Goal: Task Accomplishment & Management: Complete application form

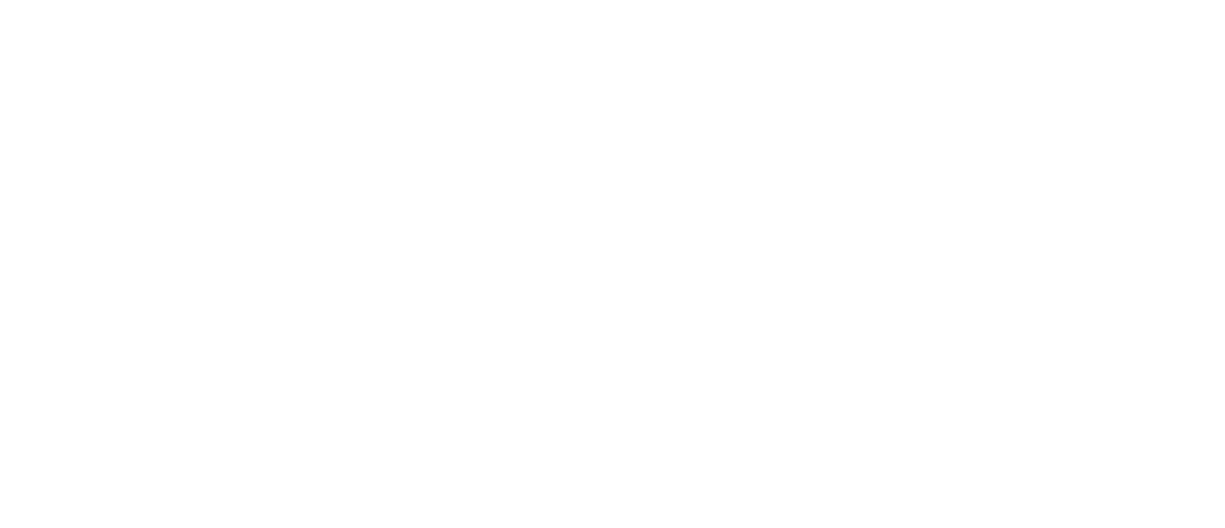
select select "MY"
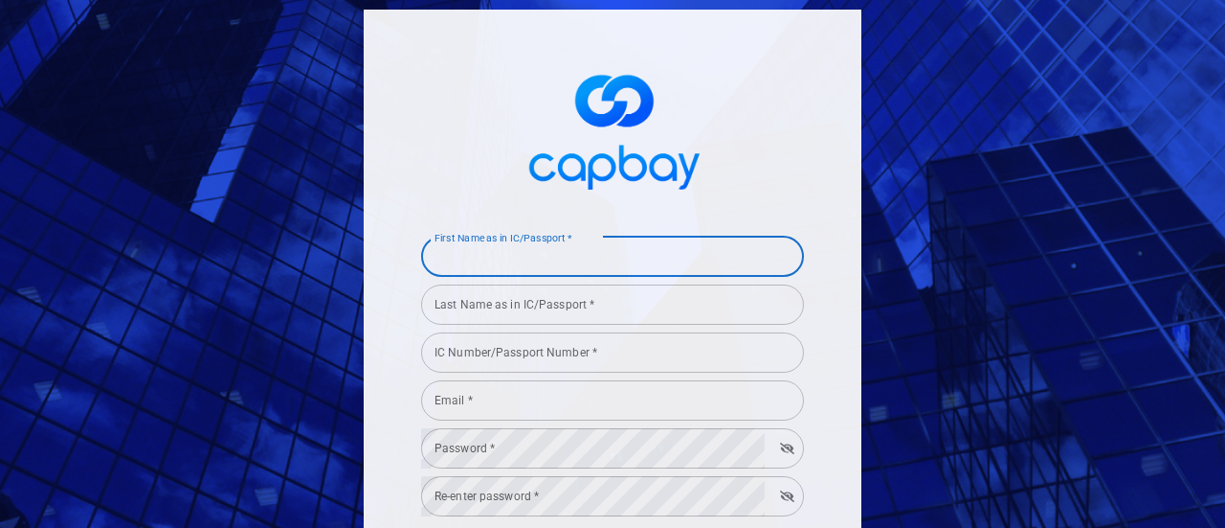
click at [547, 254] on div "First Name as in IC/Passport * First Name as in IC/Passport *" at bounding box center [612, 255] width 383 height 43
type input "LOO"
click at [555, 306] on input "Last Name as in IC/Passport *" at bounding box center [612, 304] width 383 height 40
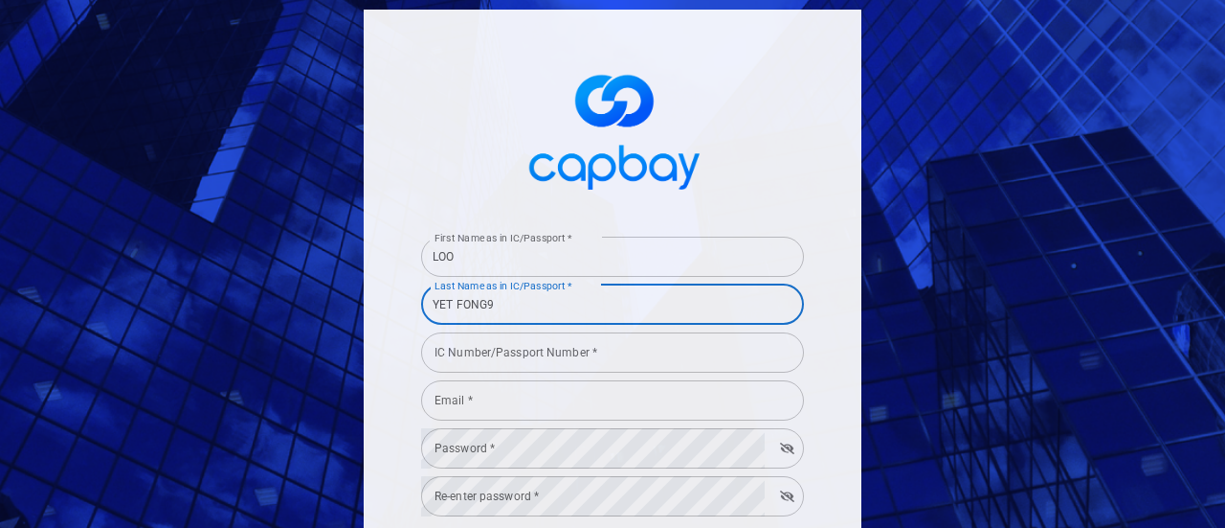
type input "YET [PERSON_NAME]"
click at [554, 369] on input "IC Number/Passport Number *" at bounding box center [612, 352] width 383 height 40
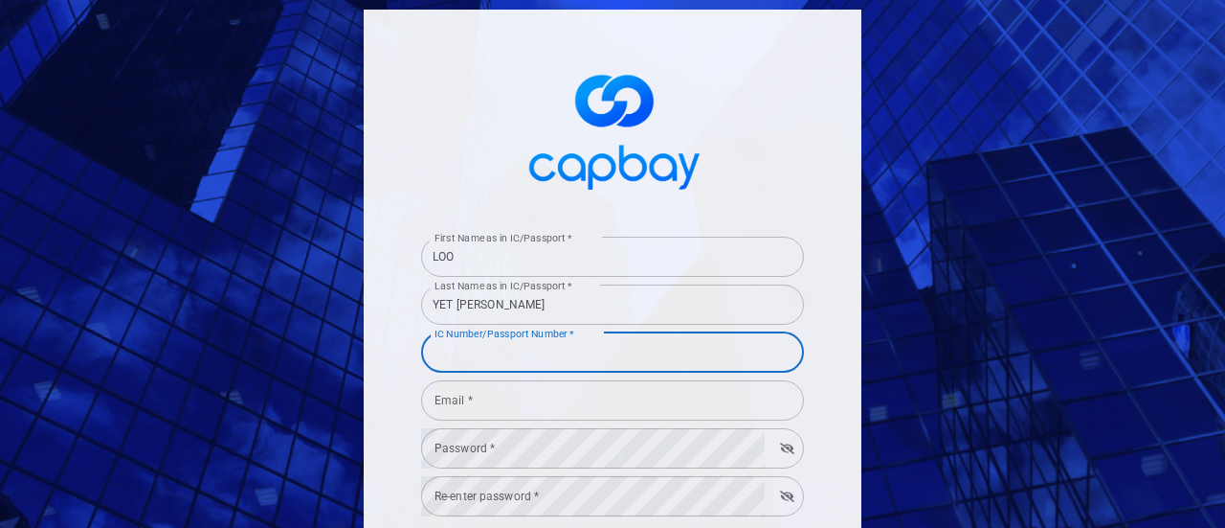
type input "941120085163"
drag, startPoint x: 550, startPoint y: 372, endPoint x: 533, endPoint y: 401, distance: 33.0
click at [533, 401] on input "Email *" at bounding box center [612, 400] width 383 height 40
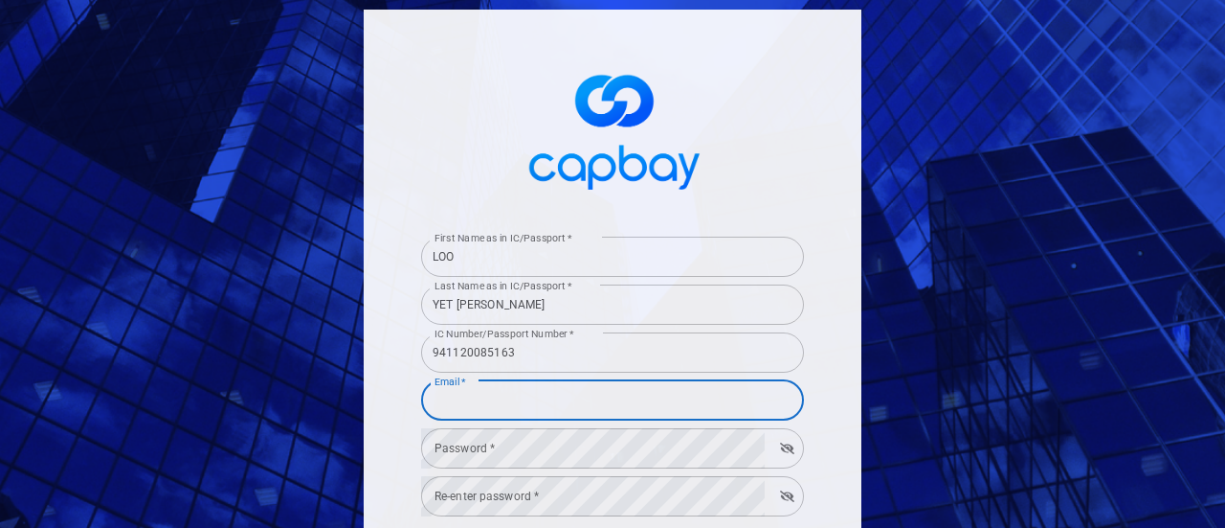
type input "[EMAIL_ADDRESS][DOMAIN_NAME]"
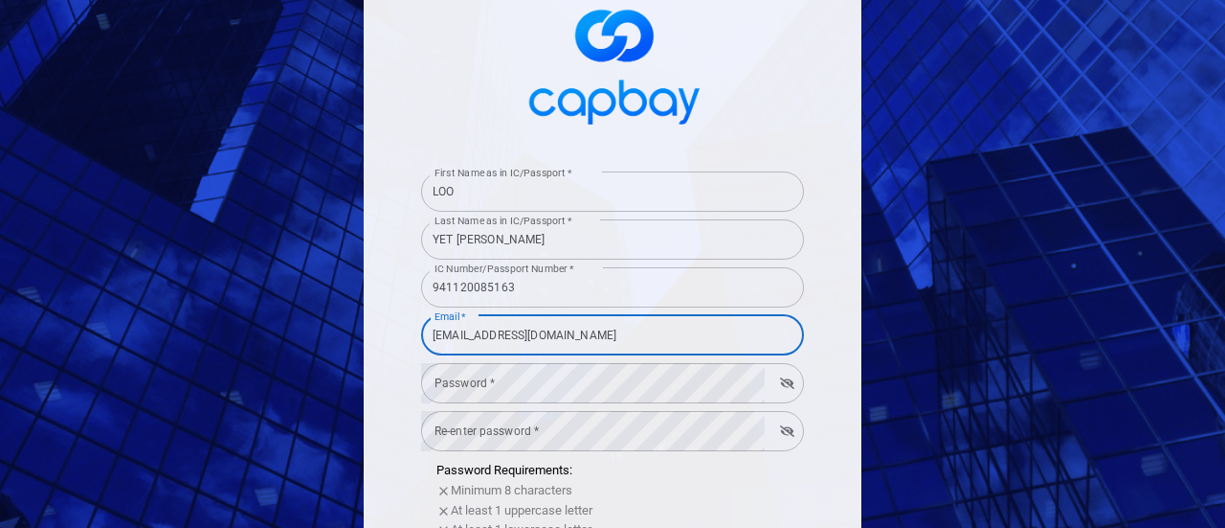
scroll to position [96, 0]
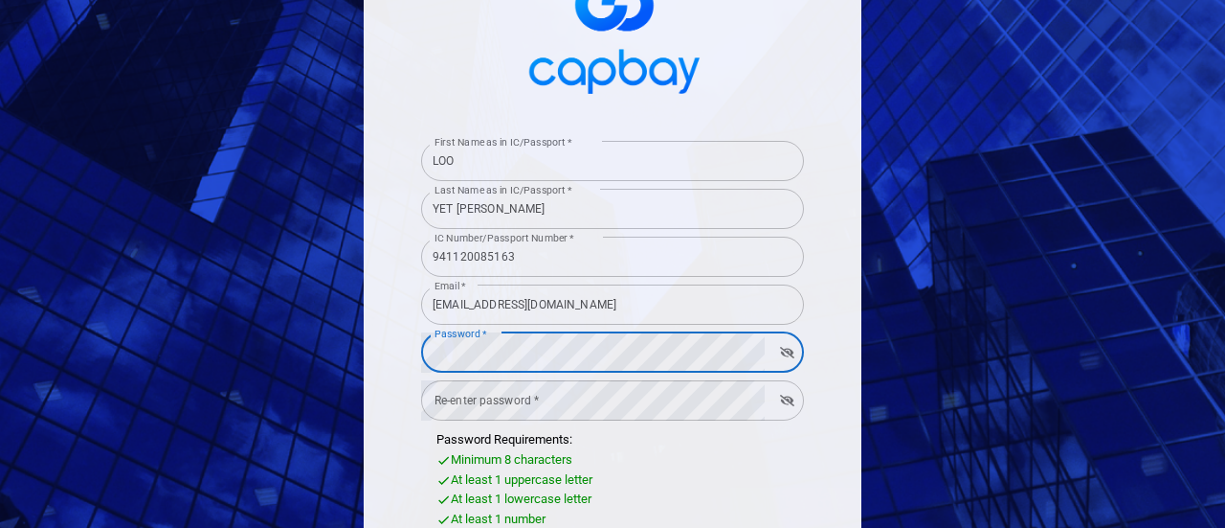
click at [481, 393] on div "Re-enter password * Re-enter password *" at bounding box center [612, 398] width 383 height 43
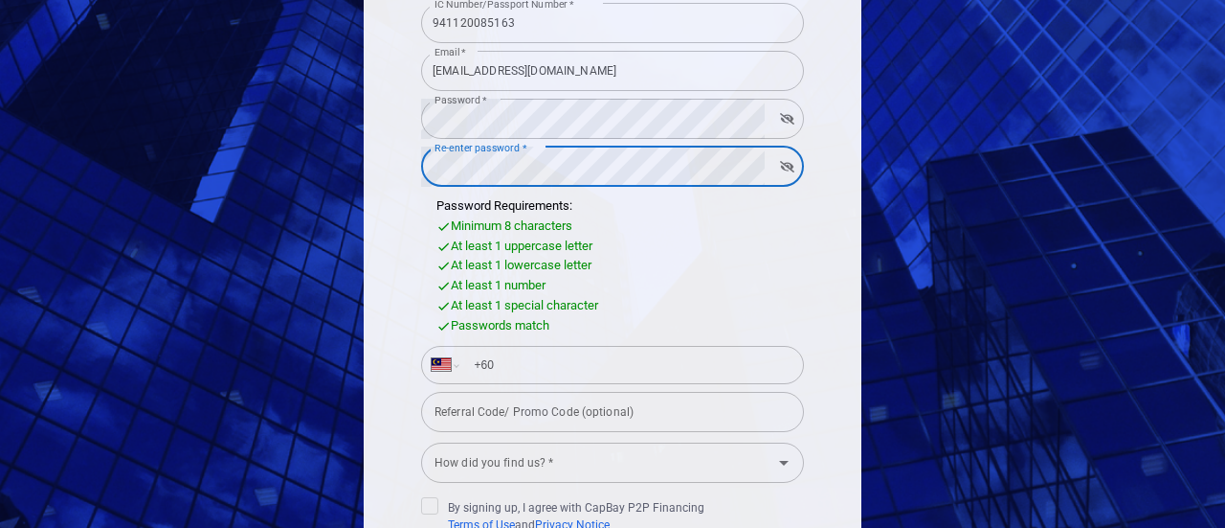
scroll to position [383, 0]
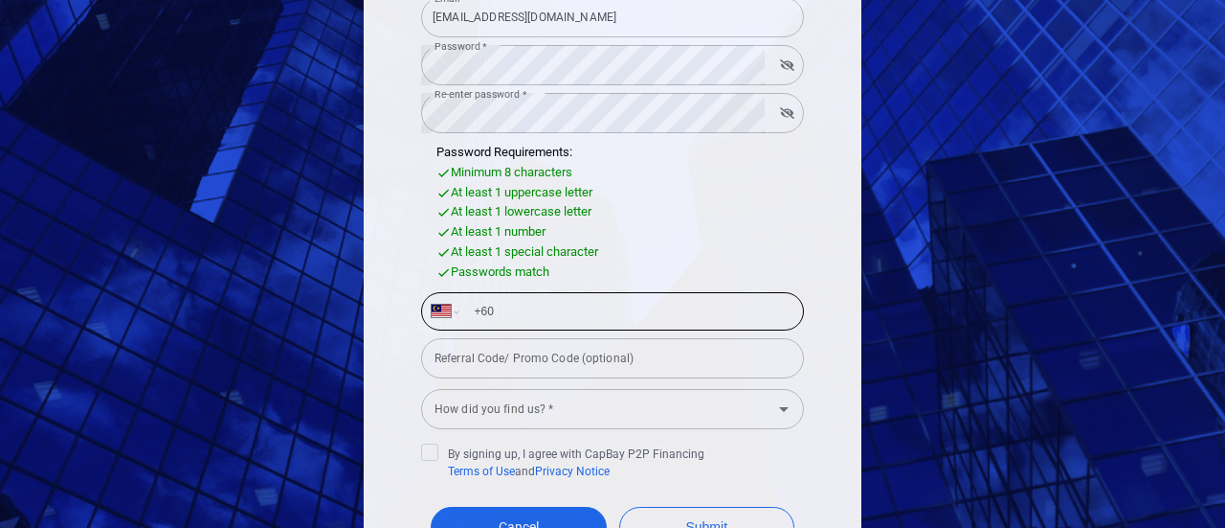
click at [498, 308] on input "+60" at bounding box center [627, 311] width 331 height 31
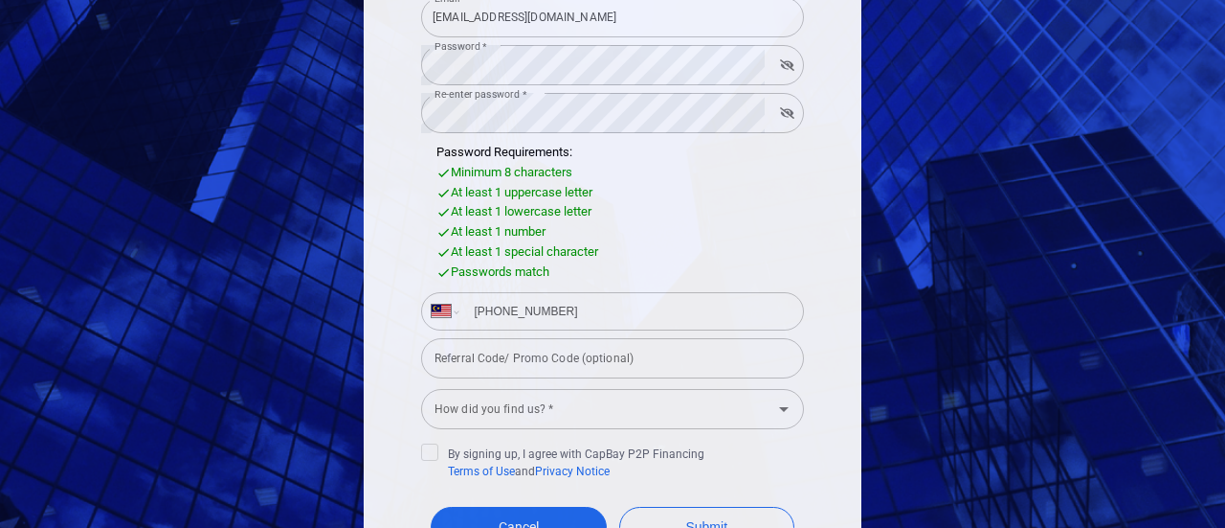
type input "[PHONE_NUMBER]"
click at [500, 406] on div "How did you find us? * How did you find us? *" at bounding box center [612, 407] width 383 height 43
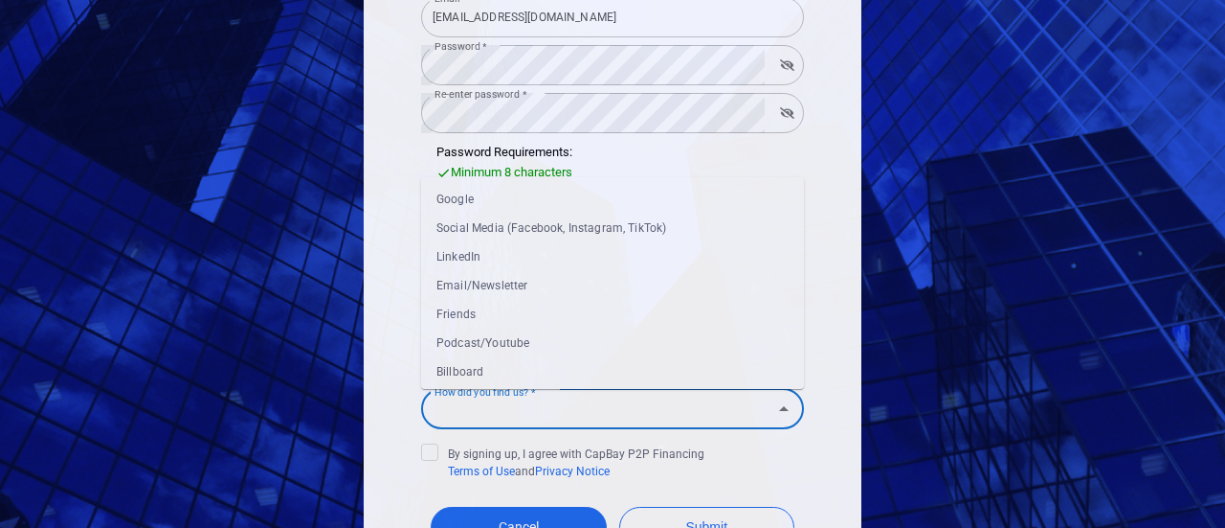
click at [470, 197] on li "Google" at bounding box center [612, 199] width 383 height 29
type input "Google"
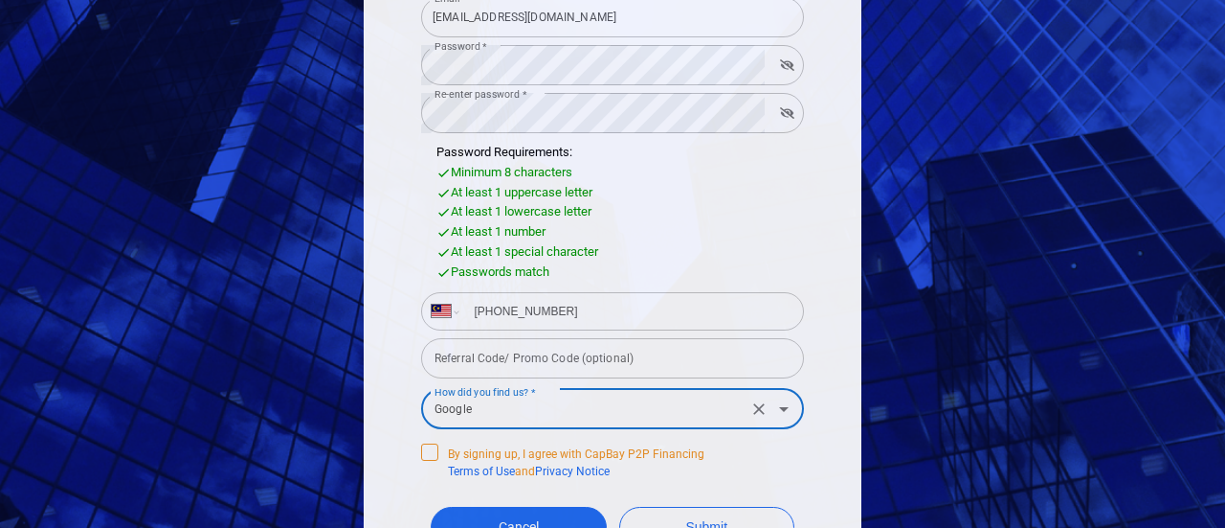
click at [433, 455] on span "By signing up, I agree with CapBay P2P Financing Terms of Use and Privacy Notice" at bounding box center [562, 461] width 283 height 36
click at [0, 0] on input "By signing up, I agree with CapBay P2P Financing Terms of Use and Privacy Notice" at bounding box center [0, 0] width 0 height 0
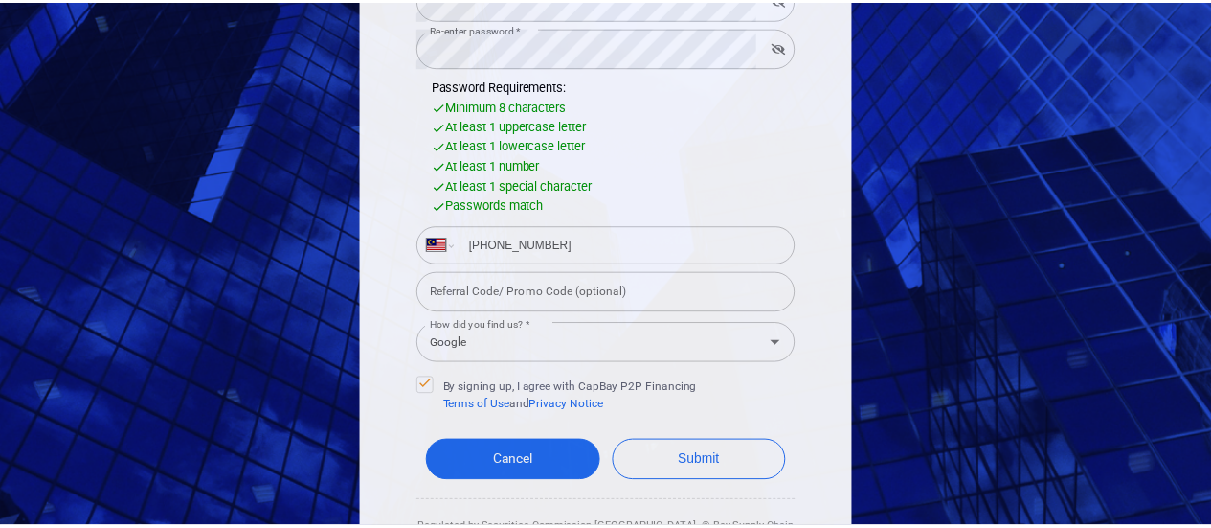
scroll to position [479, 0]
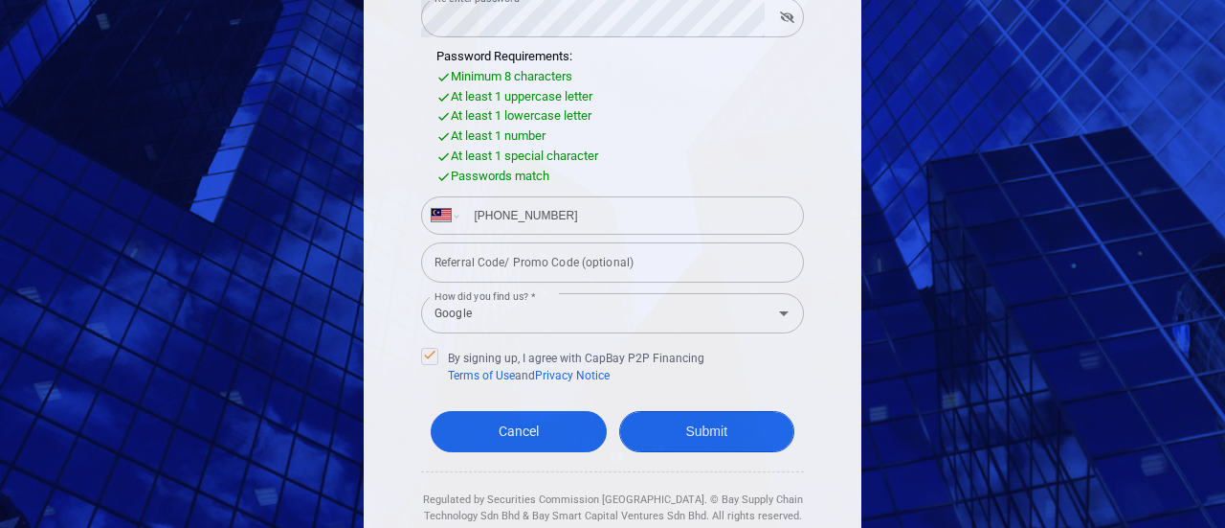
click at [718, 438] on button "Submit" at bounding box center [707, 431] width 176 height 41
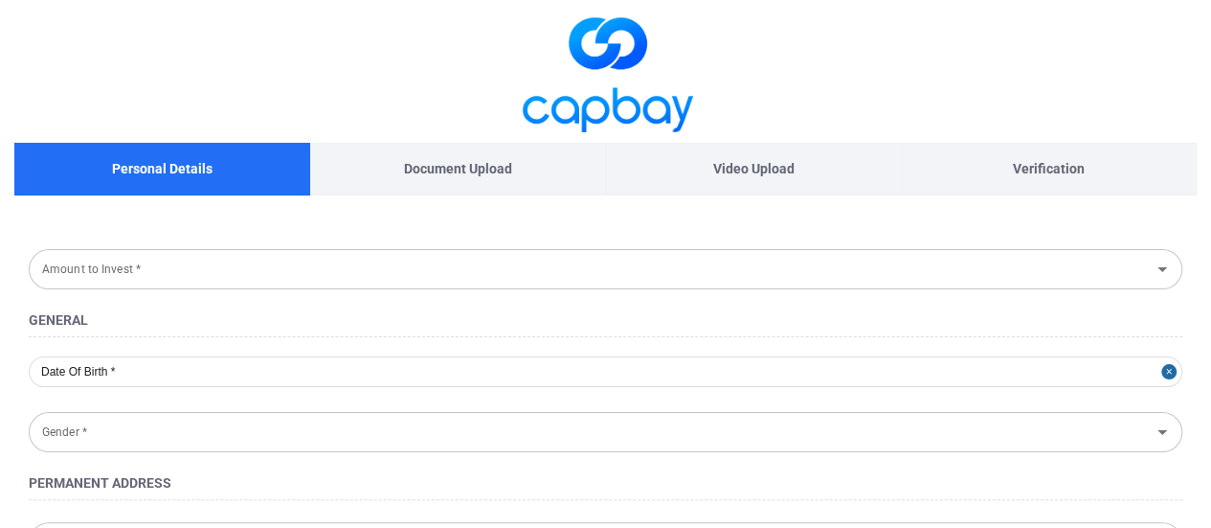
type input "Below RM 10,000"
type input "[DATE]"
type input "[DEMOGRAPHIC_DATA]"
type input "36,TAMAN MUHIBBAH"
type input "PERAK"
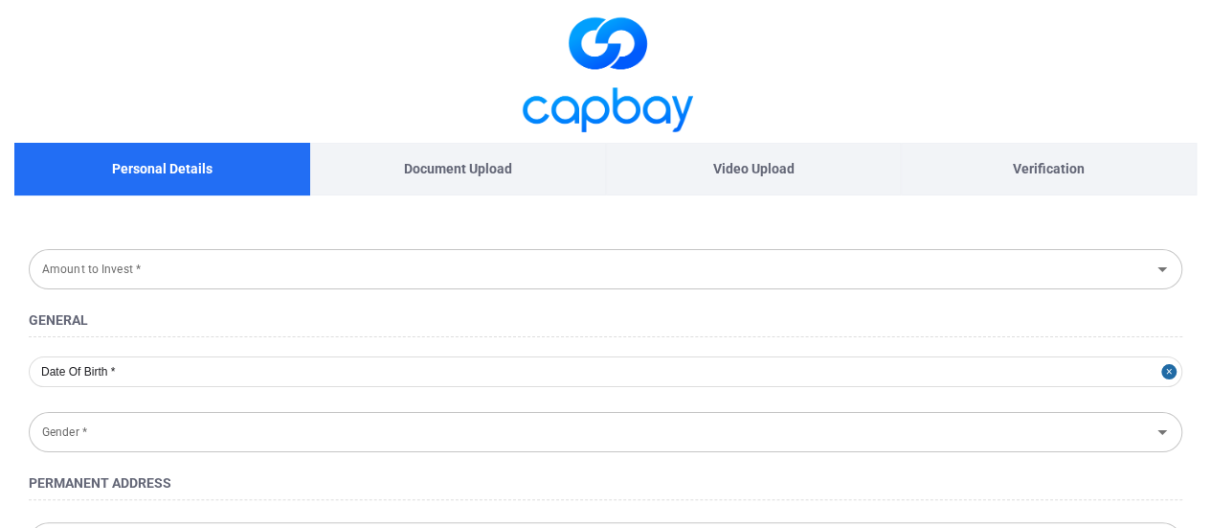
type input "32000"
type input "[GEOGRAPHIC_DATA]"
type input "941120-08-5163"
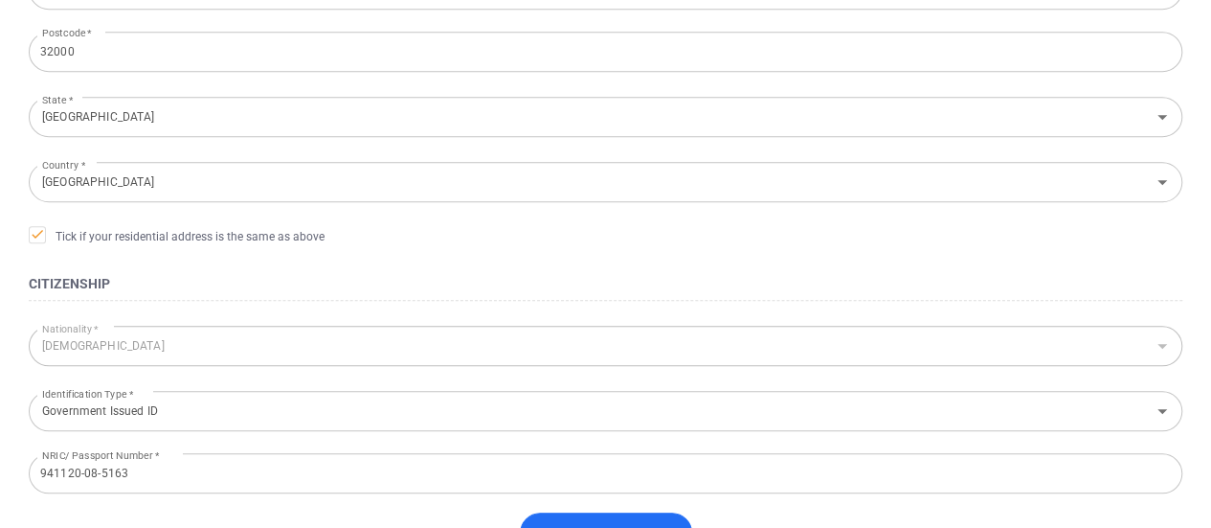
scroll to position [842, 0]
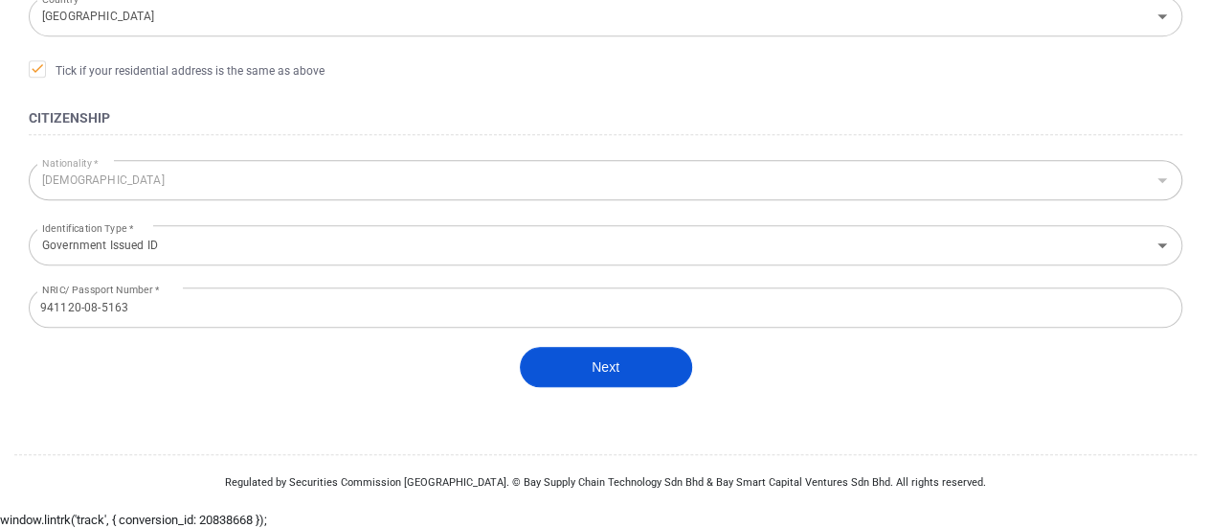
click at [647, 373] on button "Next" at bounding box center [606, 367] width 172 height 40
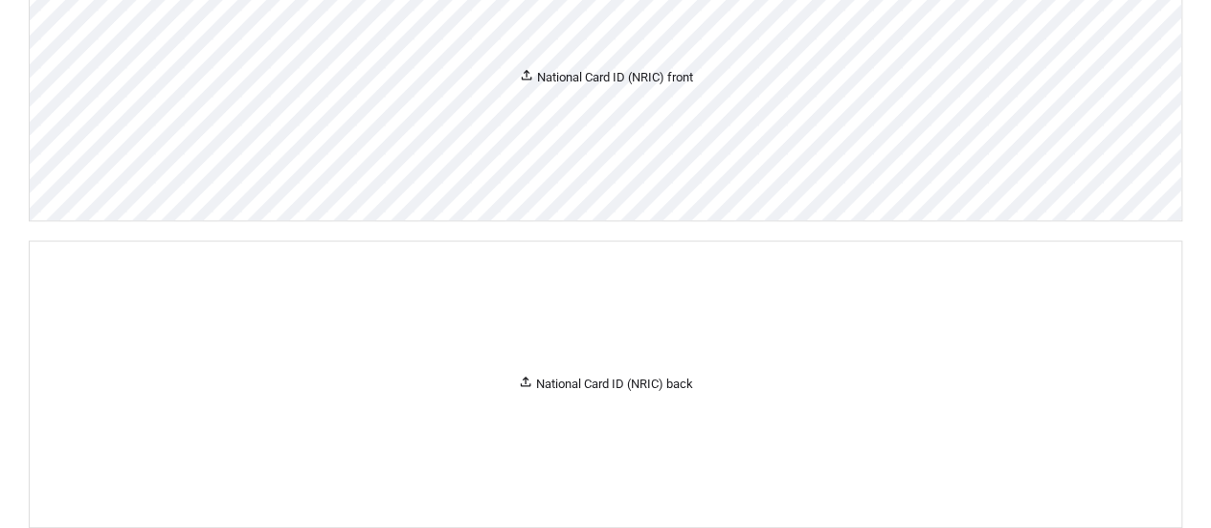
scroll to position [220, 0]
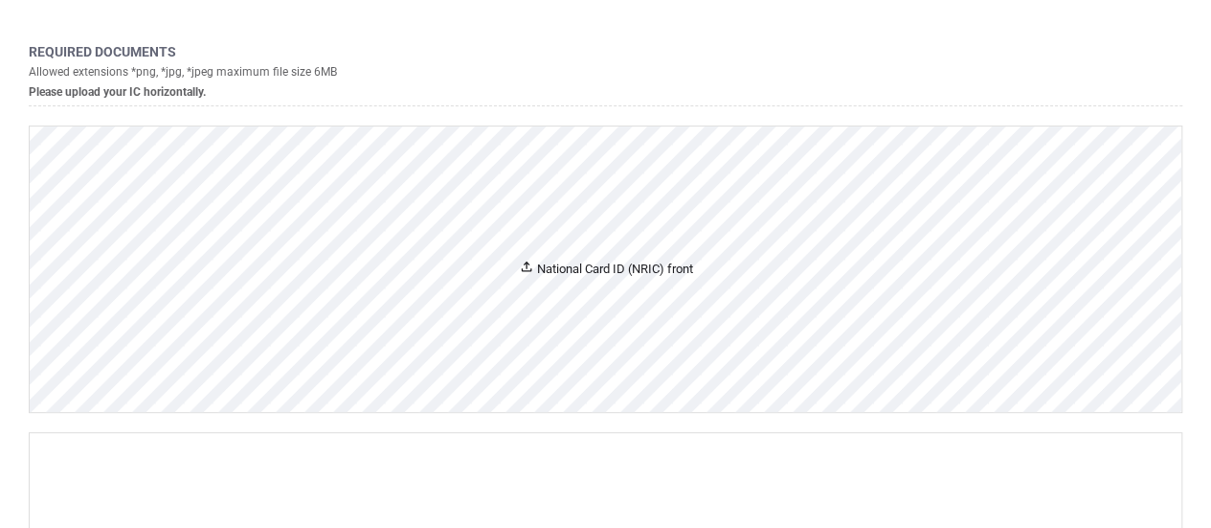
click at [576, 248] on div "National Card ID (NRIC) front" at bounding box center [606, 268] width 1152 height 285
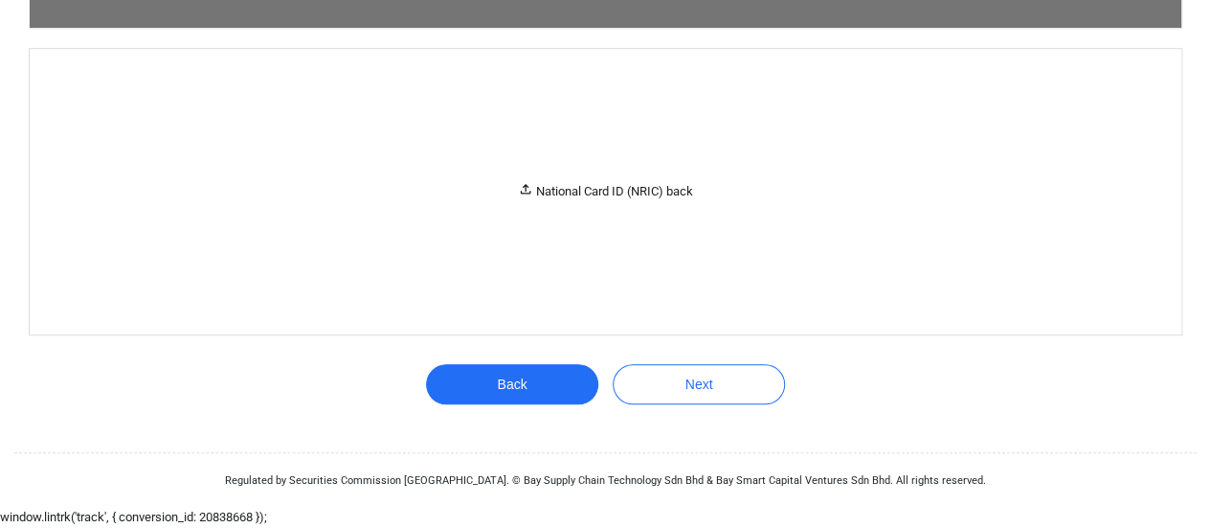
scroll to position [1191, 0]
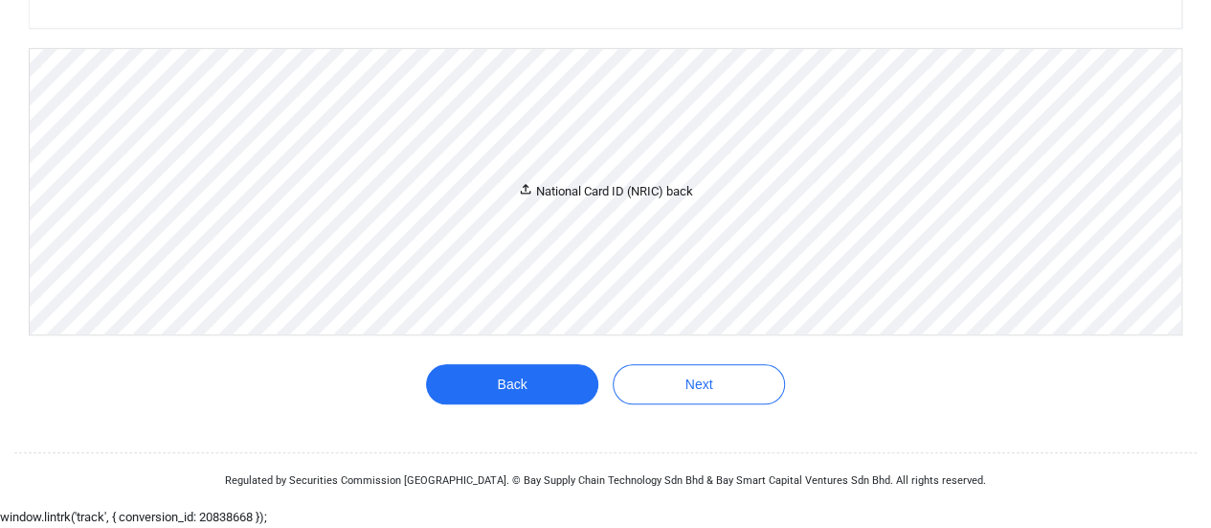
click at [673, 227] on div "National Card ID (NRIC) back" at bounding box center [606, 191] width 1152 height 285
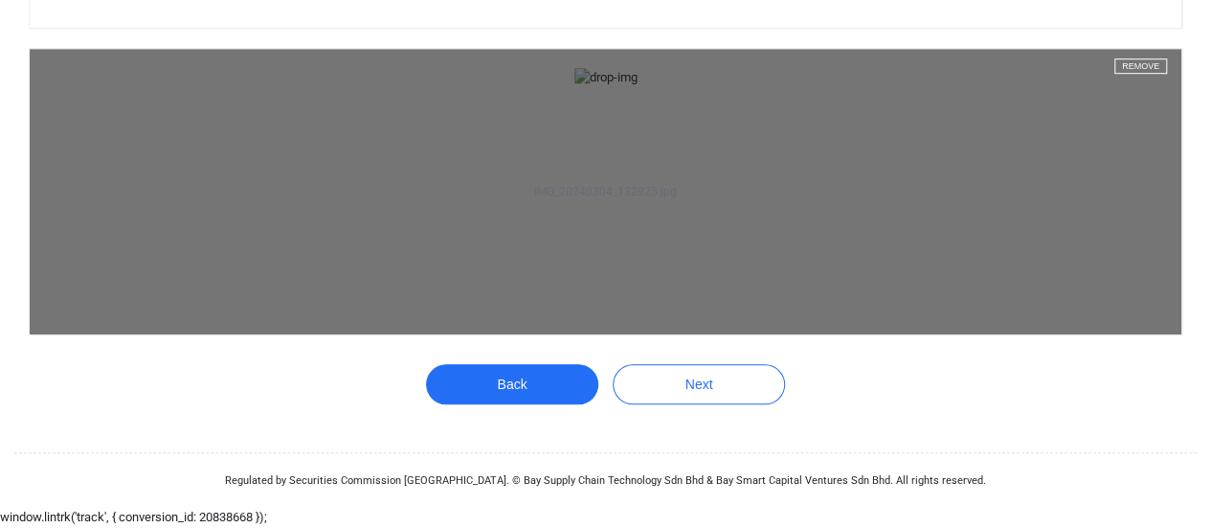
scroll to position [1779, 0]
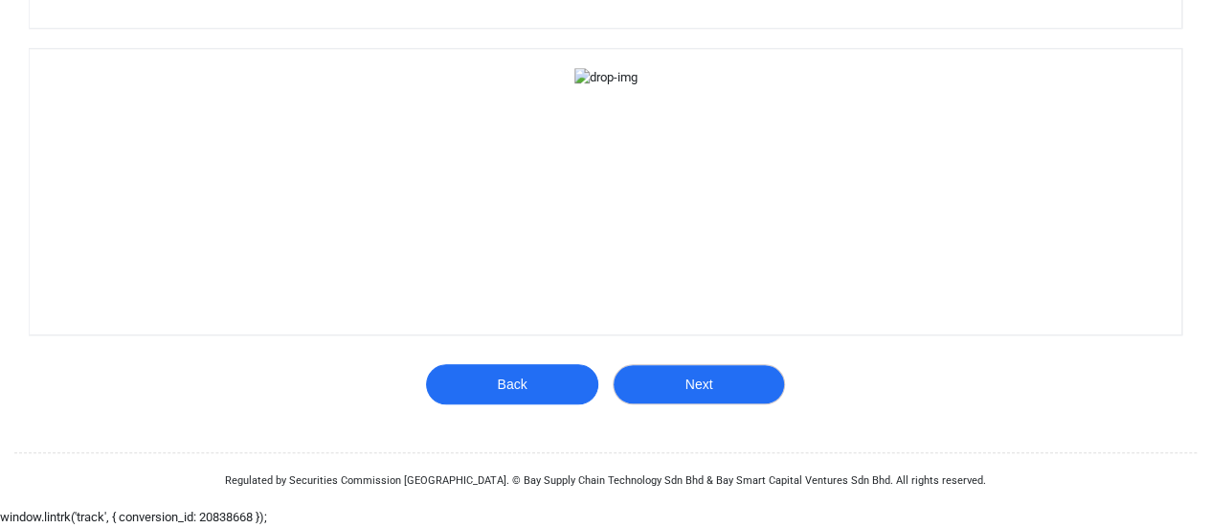
click at [754, 380] on button "Next" at bounding box center [699, 384] width 172 height 40
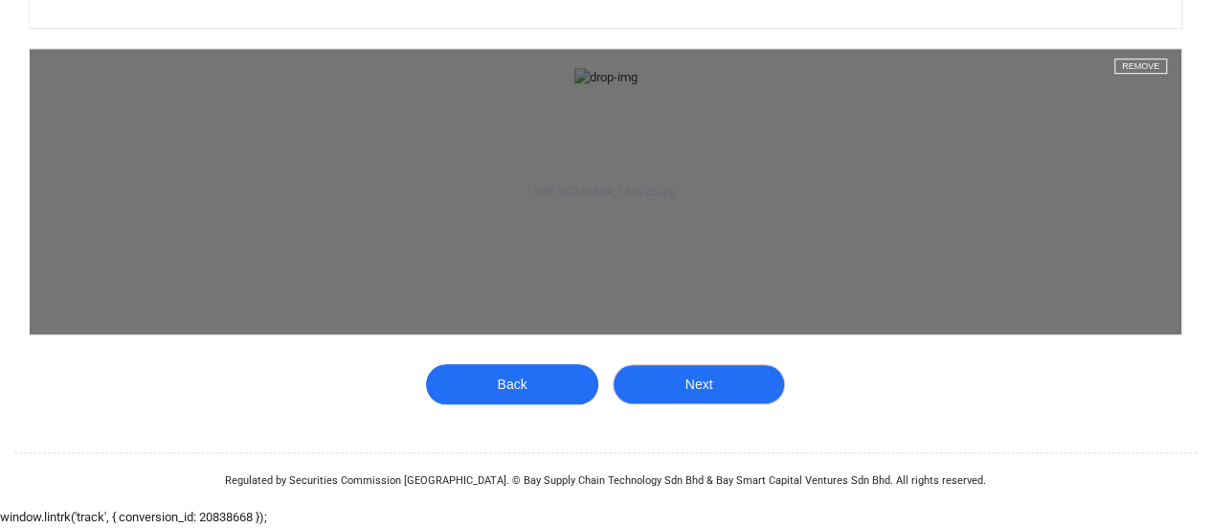
scroll to position [1847, 0]
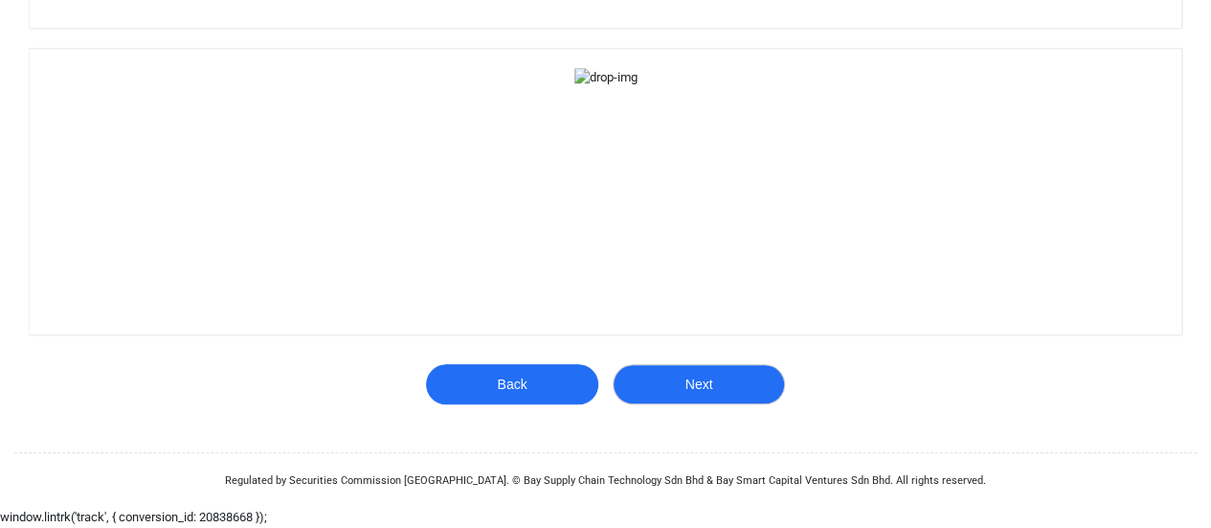
click at [704, 373] on button "Next" at bounding box center [699, 384] width 172 height 40
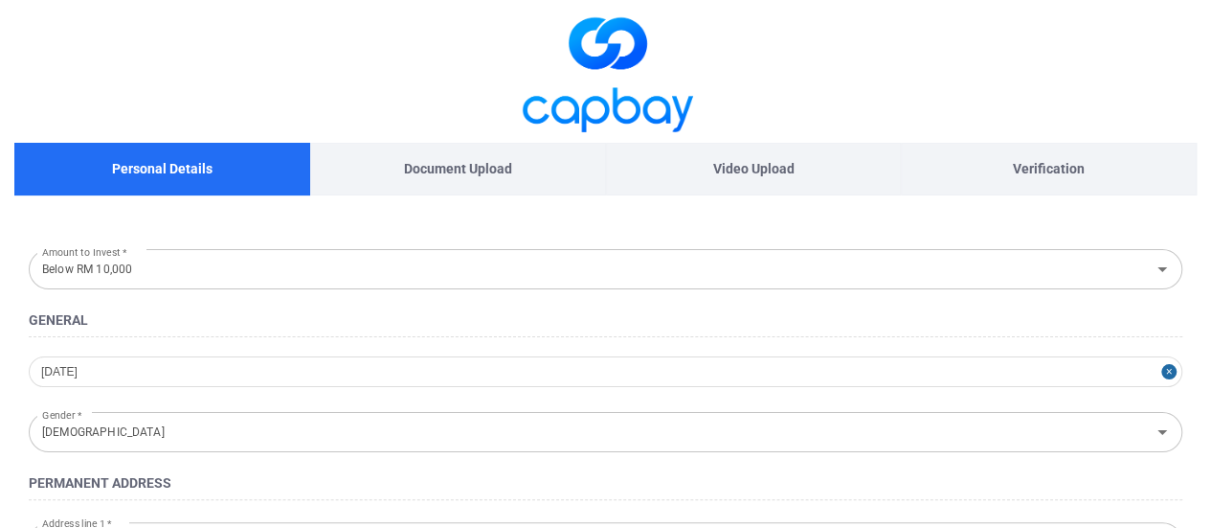
click at [455, 168] on p "Document Upload" at bounding box center [458, 168] width 108 height 21
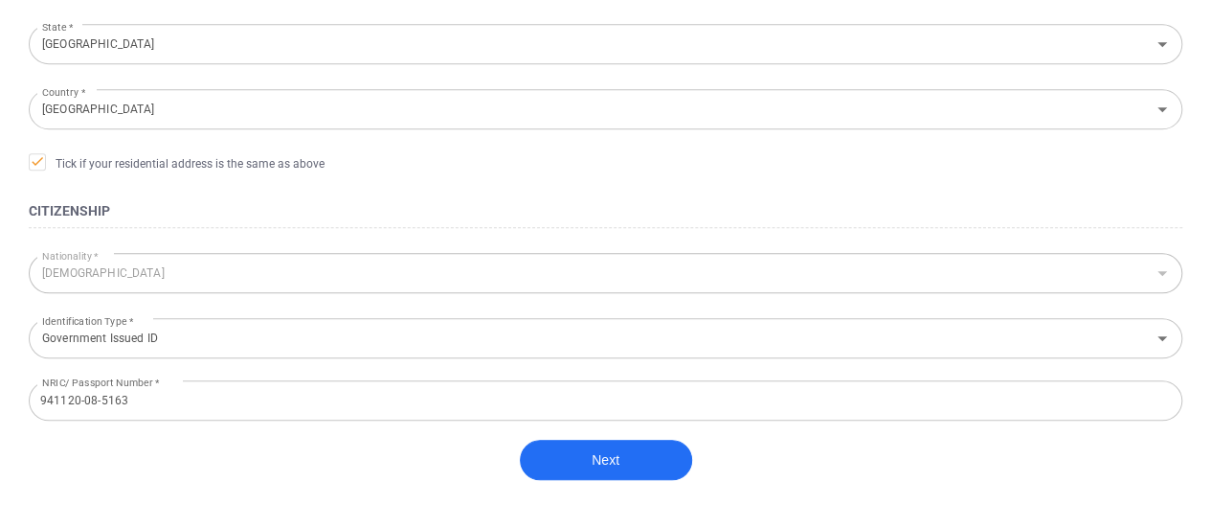
scroll to position [823, 0]
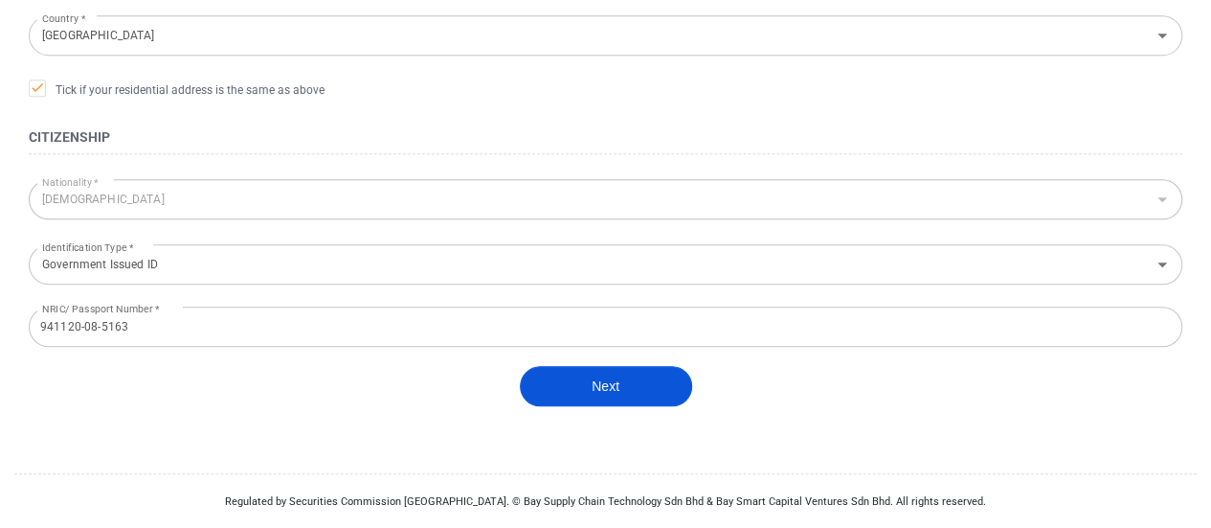
click at [609, 369] on button "Next" at bounding box center [606, 386] width 172 height 40
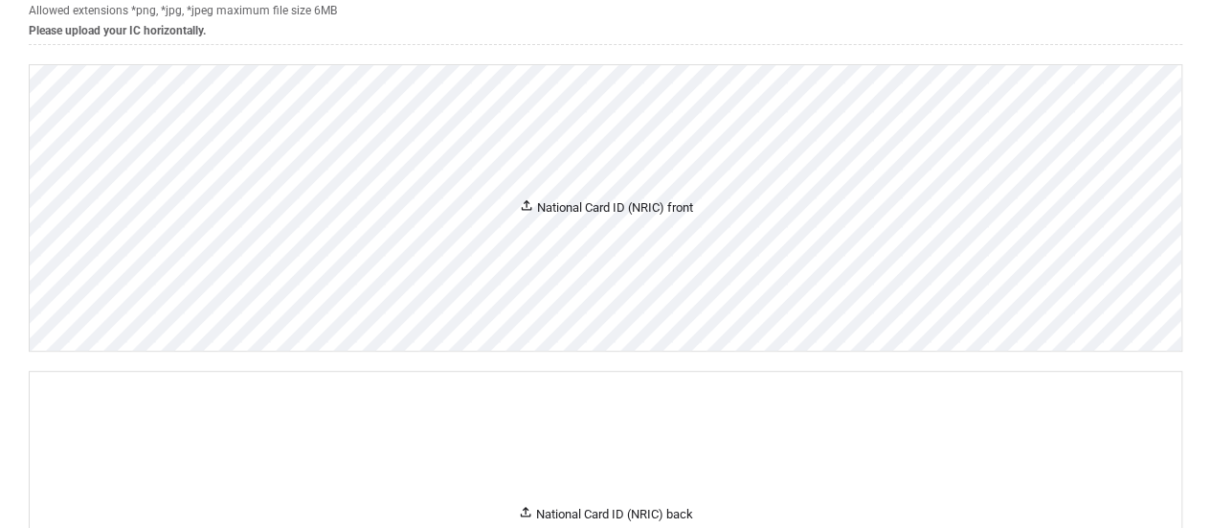
scroll to position [287, 0]
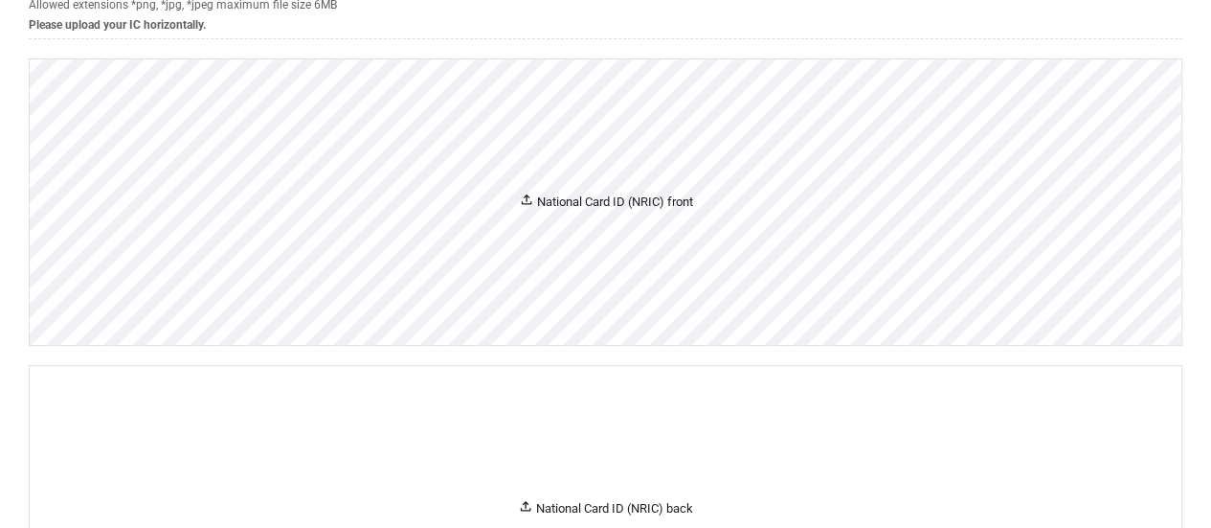
click at [639, 200] on div "National Card ID (NRIC) front" at bounding box center [606, 201] width 174 height 20
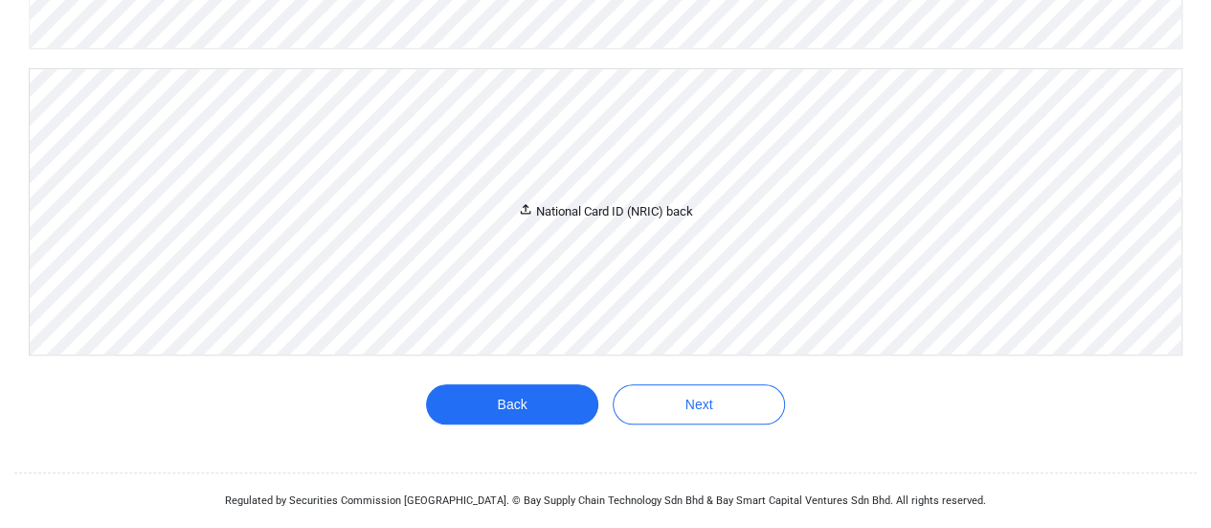
scroll to position [1171, 0]
click at [679, 197] on div "National Card ID (NRIC) back" at bounding box center [606, 211] width 1152 height 285
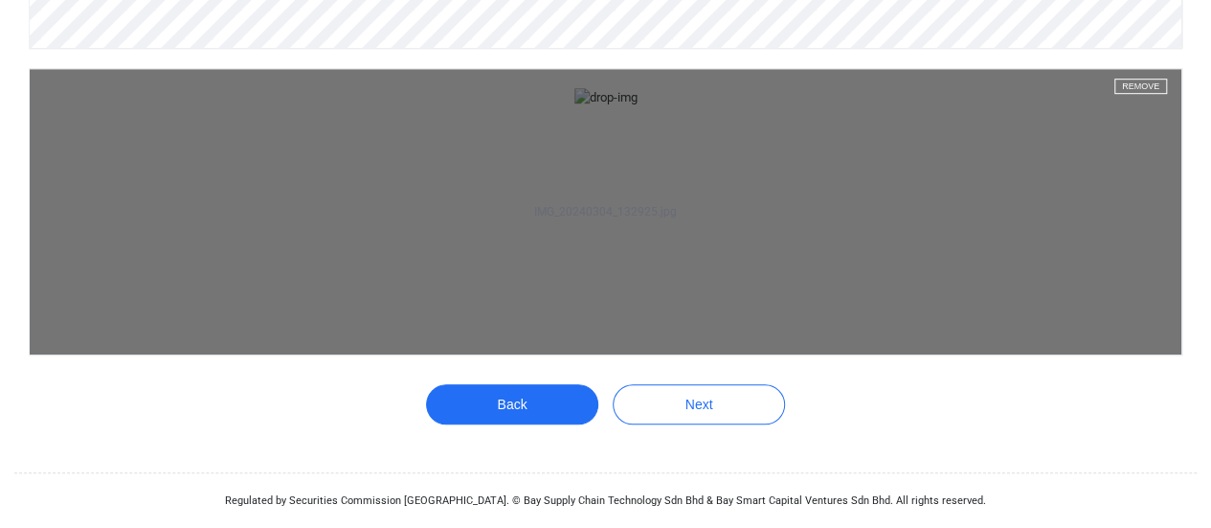
scroll to position [1758, 0]
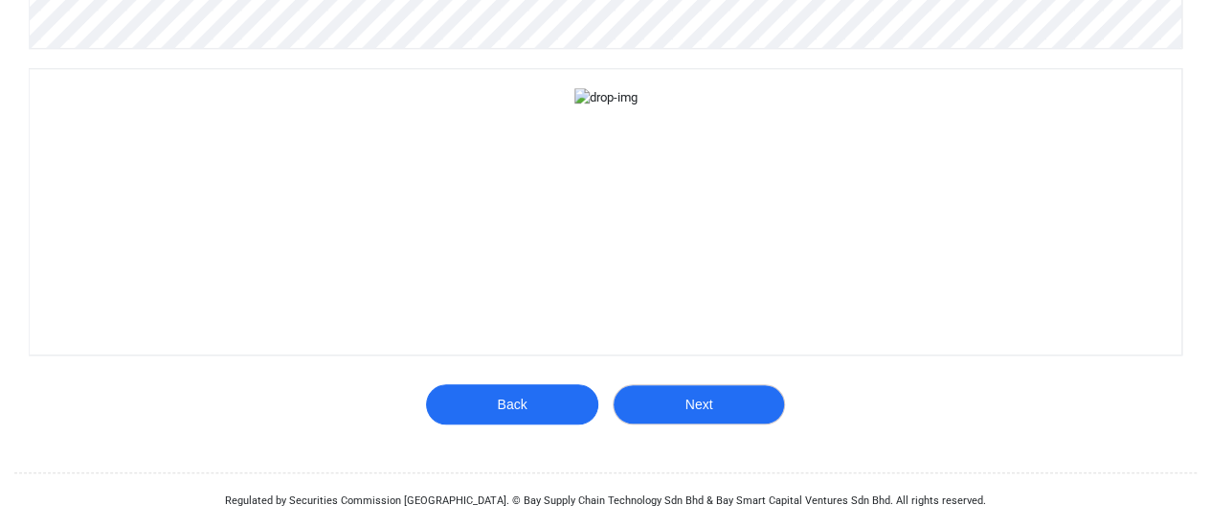
click at [718, 405] on button "Next" at bounding box center [699, 404] width 172 height 40
click at [703, 409] on button "Next" at bounding box center [699, 404] width 172 height 40
